Goal: Transaction & Acquisition: Purchase product/service

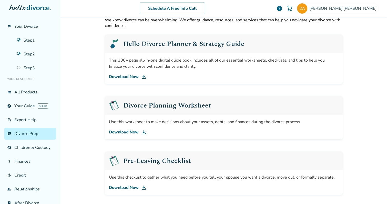
scroll to position [1, 0]
click at [26, 123] on link "phone_in_talk Expert Help" at bounding box center [30, 119] width 52 height 12
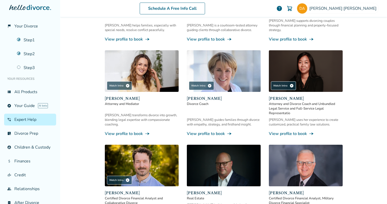
scroll to position [140, 0]
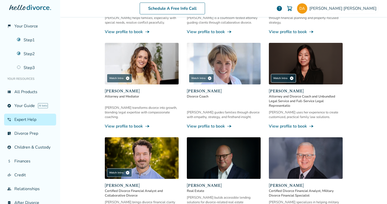
click at [136, 123] on link "View profile to book line_end_arrow_notch" at bounding box center [142, 126] width 74 height 6
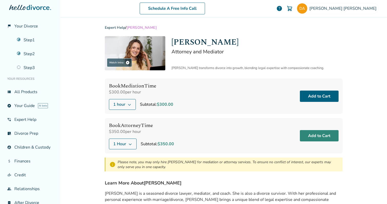
click at [315, 137] on button "Add to Cart" at bounding box center [318, 135] width 39 height 11
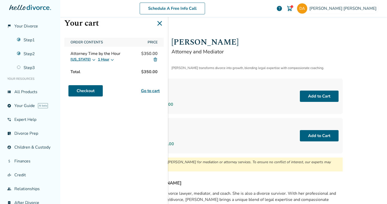
click at [373, 88] on div "Schedule A Free Info Call [PERSON_NAME] 1 help Schedule A Free Call [PERSON_NAM…" at bounding box center [223, 102] width 326 height 204
click at [159, 26] on icon at bounding box center [159, 23] width 8 height 8
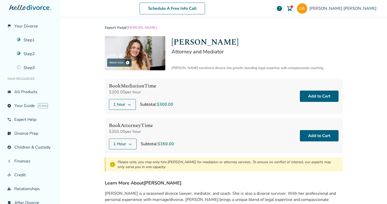
click at [292, 7] on img at bounding box center [289, 8] width 6 height 6
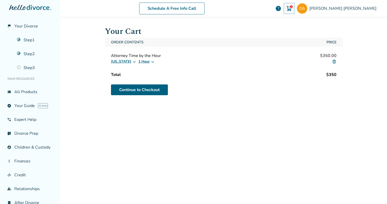
scroll to position [0, 0]
click at [140, 91] on link "Continue to Checkout" at bounding box center [139, 89] width 57 height 11
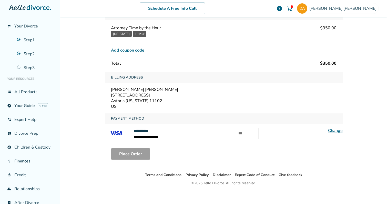
scroll to position [40, 0]
